Goal: Information Seeking & Learning: Compare options

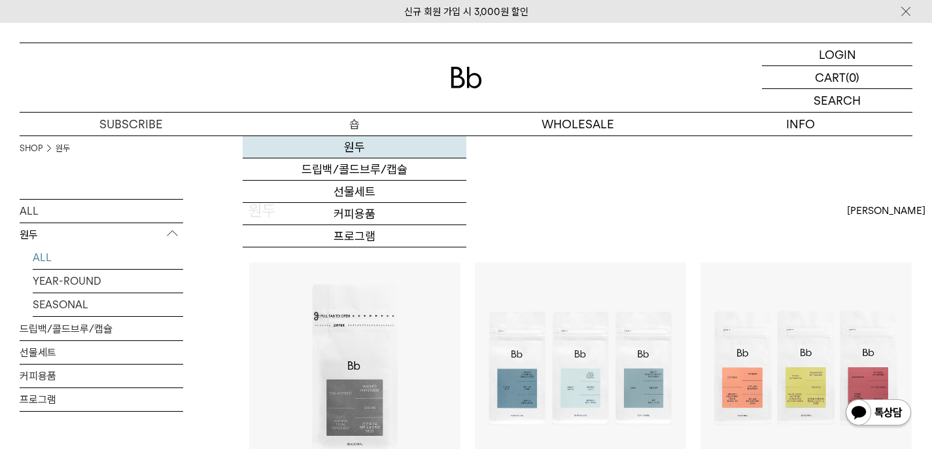
click at [355, 150] on link "원두" at bounding box center [354, 147] width 223 height 22
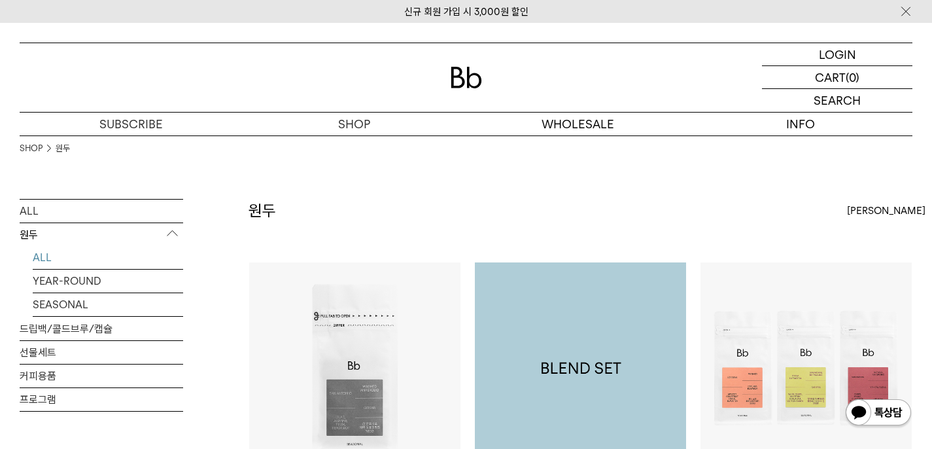
click at [620, 360] on img at bounding box center [580, 367] width 211 height 211
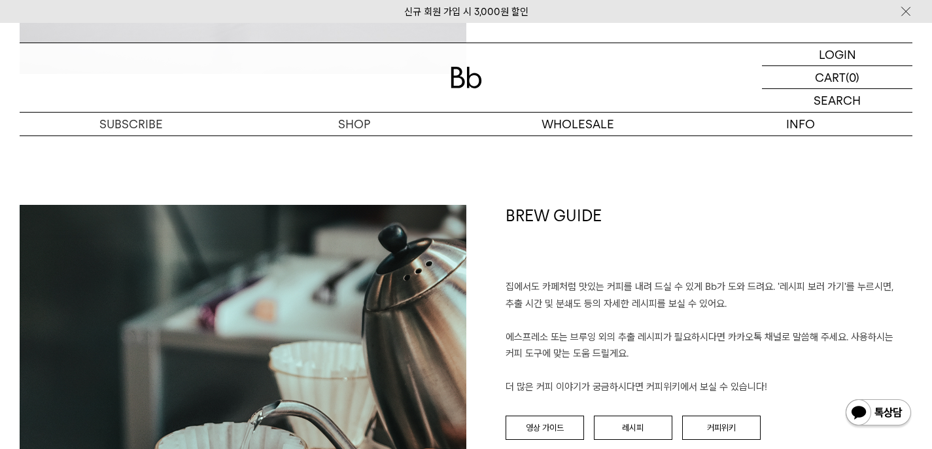
scroll to position [3167, 0]
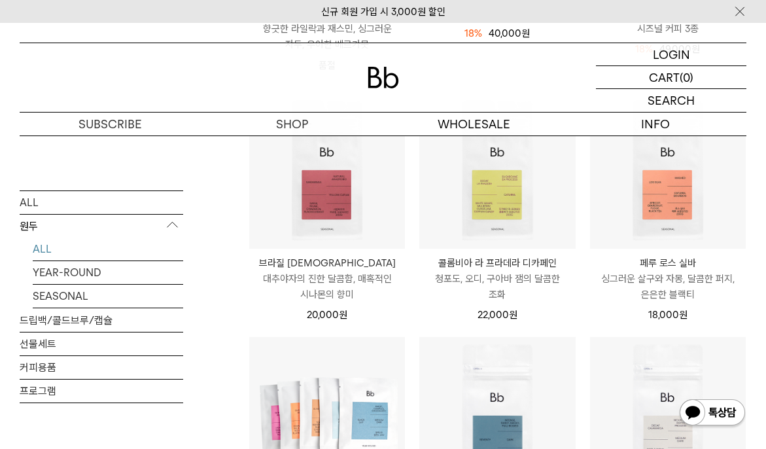
scroll to position [436, 0]
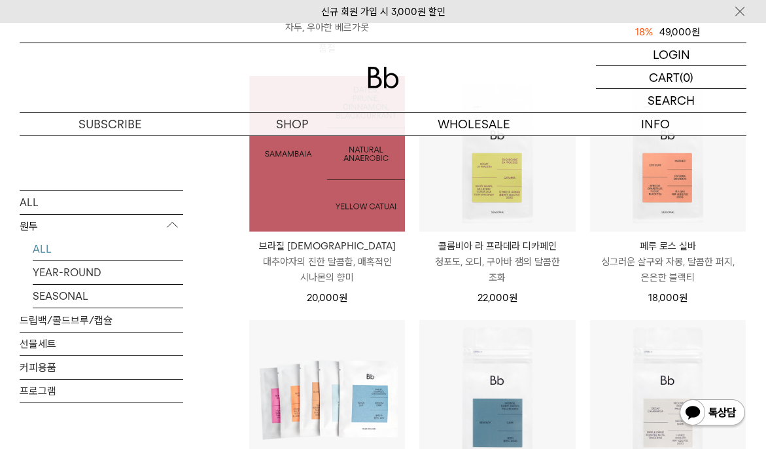
click at [348, 194] on img at bounding box center [327, 154] width 156 height 156
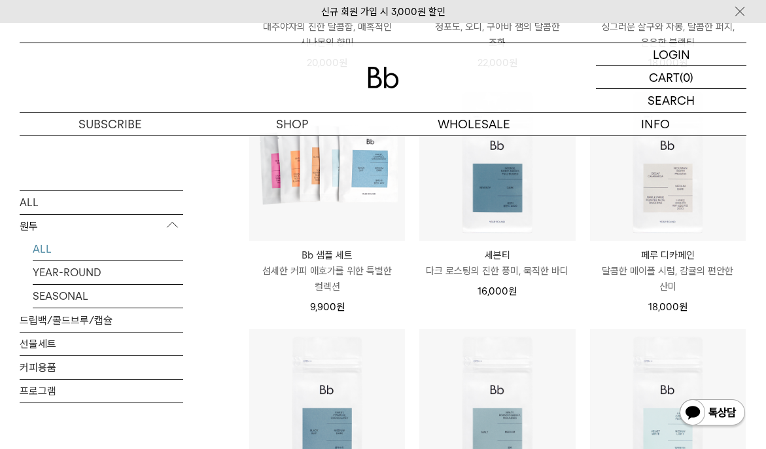
scroll to position [883, 0]
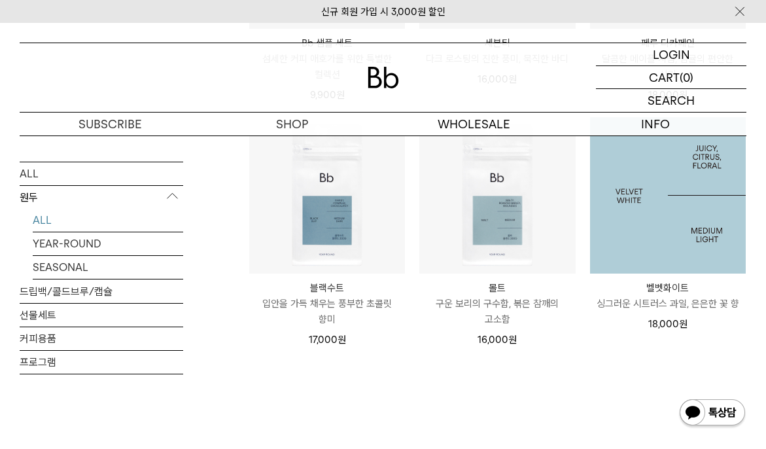
click at [669, 209] on img at bounding box center [668, 195] width 156 height 156
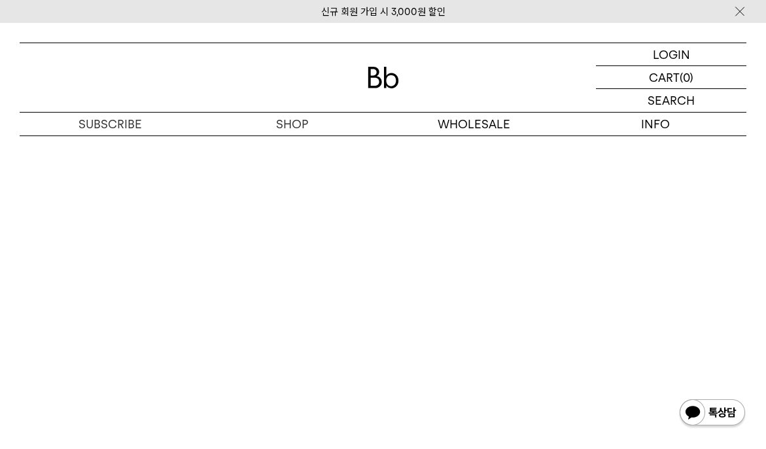
scroll to position [2401, 0]
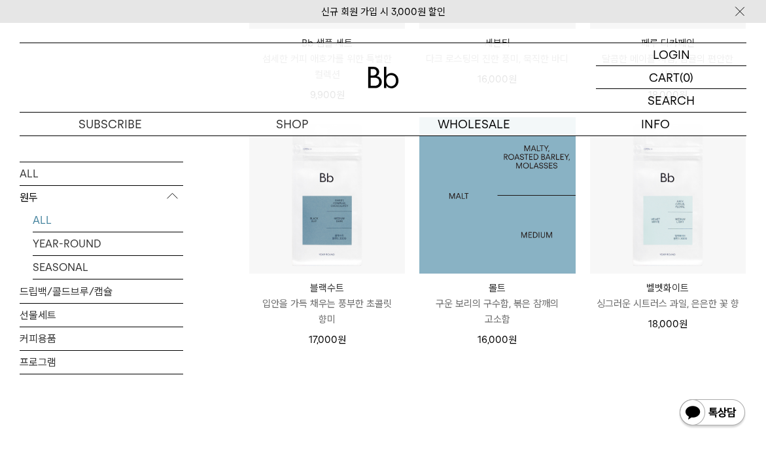
click at [516, 208] on img at bounding box center [497, 195] width 156 height 156
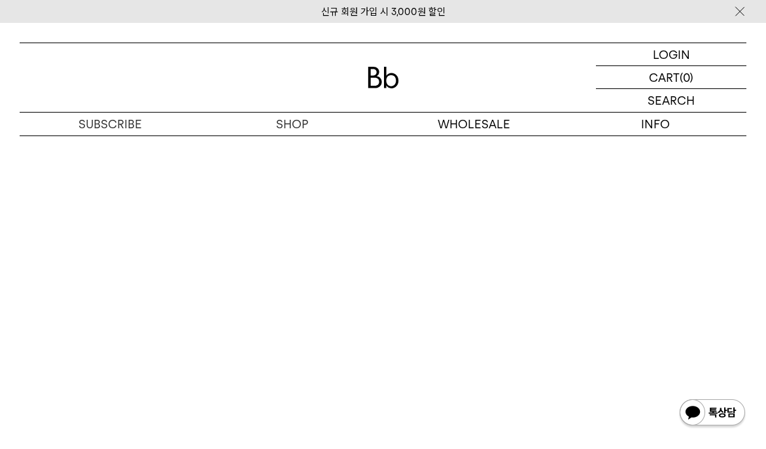
scroll to position [2026, 0]
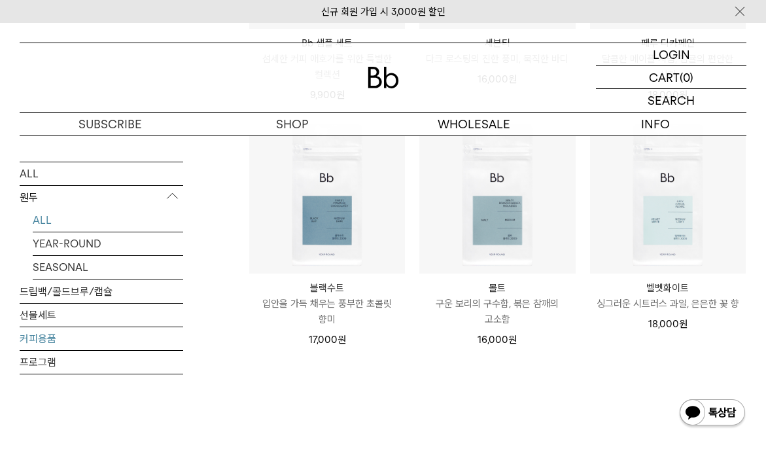
click at [60, 335] on link "커피용품" at bounding box center [102, 338] width 164 height 23
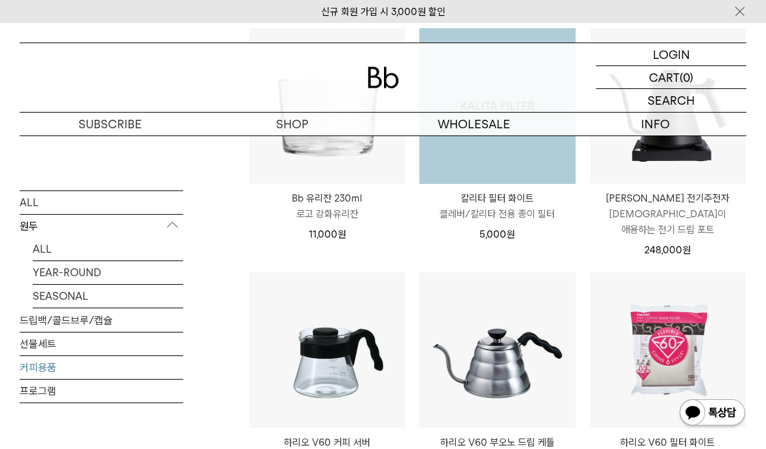
scroll to position [230, 0]
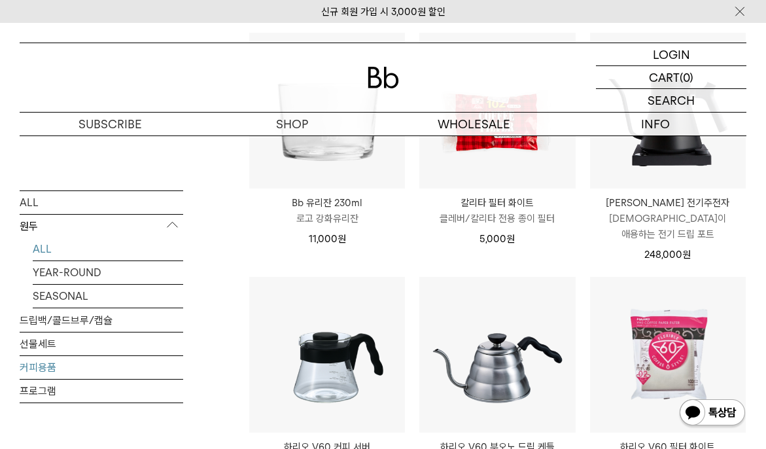
click at [77, 249] on link "ALL" at bounding box center [108, 248] width 150 height 23
